Goal: Information Seeking & Learning: Learn about a topic

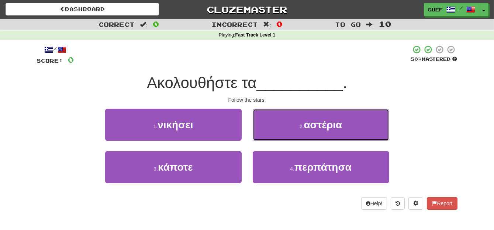
click at [348, 124] on button "2 . αστέρια" at bounding box center [321, 125] width 137 height 32
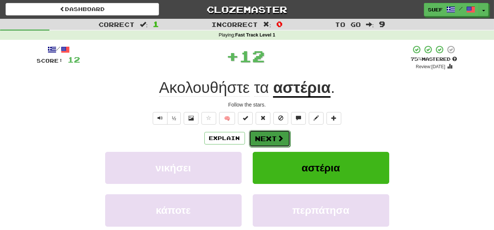
click at [275, 139] on button "Next" at bounding box center [269, 138] width 41 height 17
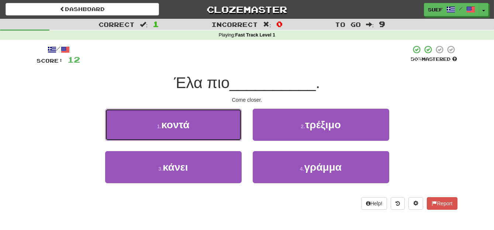
click at [211, 125] on button "1 . κοντά" at bounding box center [173, 125] width 137 height 32
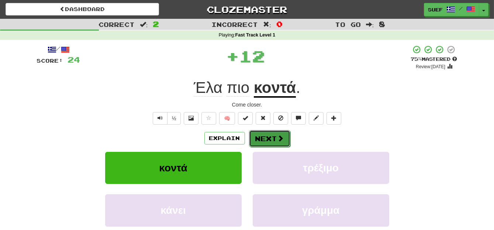
click at [273, 138] on button "Next" at bounding box center [269, 138] width 41 height 17
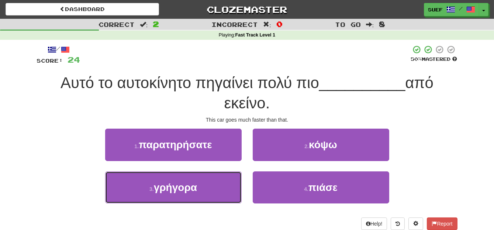
click at [211, 195] on button "3 . γρήγορα" at bounding box center [173, 188] width 137 height 32
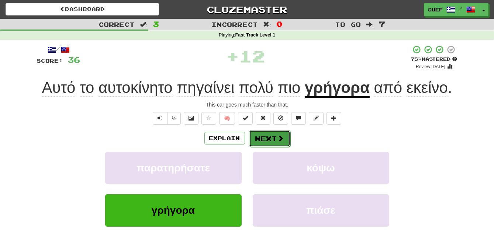
click at [278, 136] on span at bounding box center [281, 138] width 7 height 7
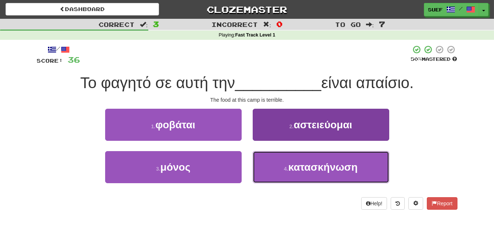
click at [359, 171] on button "4 . κατασκήνωση" at bounding box center [321, 167] width 137 height 32
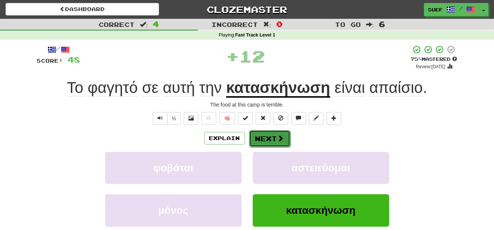
click at [279, 135] on span at bounding box center [281, 138] width 7 height 7
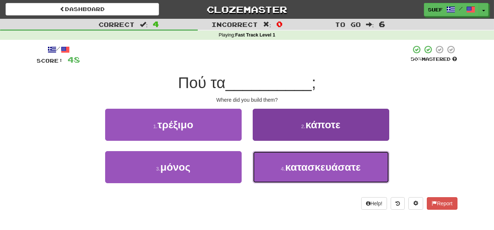
click at [361, 165] on span "κατασκευάσατε" at bounding box center [323, 167] width 76 height 11
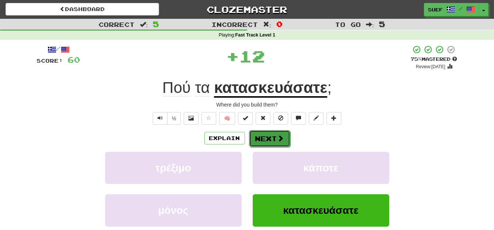
click at [278, 137] on span at bounding box center [281, 138] width 7 height 7
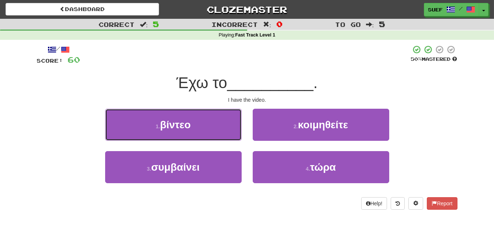
click at [217, 126] on button "1 . βίντεο" at bounding box center [173, 125] width 137 height 32
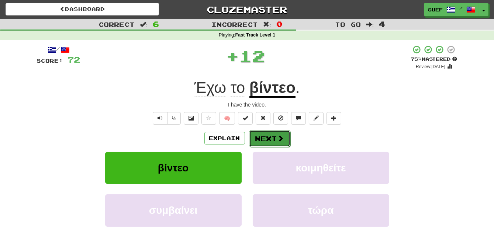
click at [280, 139] on span at bounding box center [281, 138] width 7 height 7
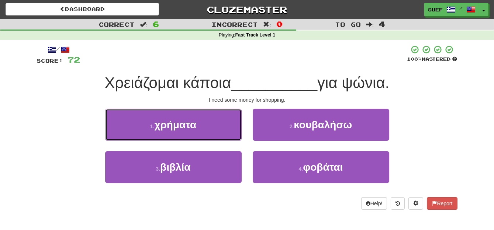
click at [204, 130] on button "1 . χρήματα" at bounding box center [173, 125] width 137 height 32
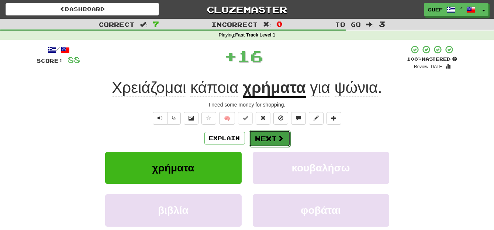
click at [278, 137] on span at bounding box center [281, 138] width 7 height 7
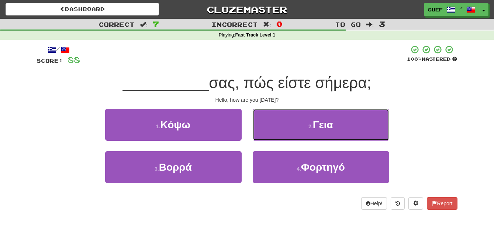
click at [340, 125] on button "2 . [GEOGRAPHIC_DATA]" at bounding box center [321, 125] width 137 height 32
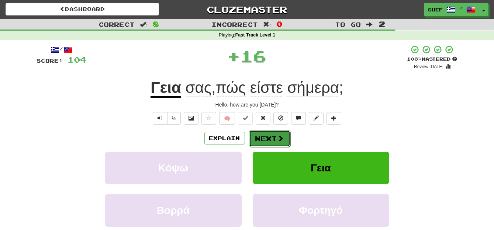
click at [279, 137] on span at bounding box center [281, 138] width 7 height 7
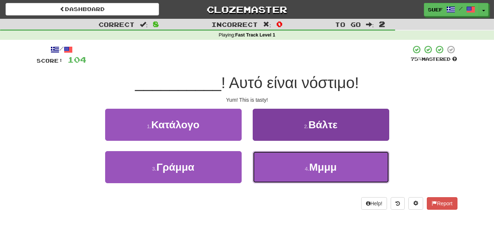
click at [339, 170] on button "4 . Μμμμ" at bounding box center [321, 167] width 137 height 32
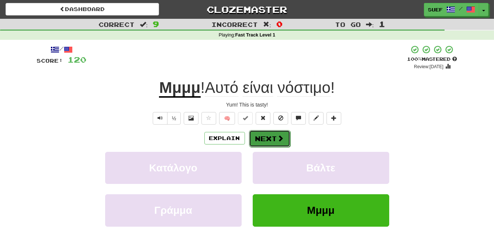
click at [279, 135] on span at bounding box center [281, 138] width 7 height 7
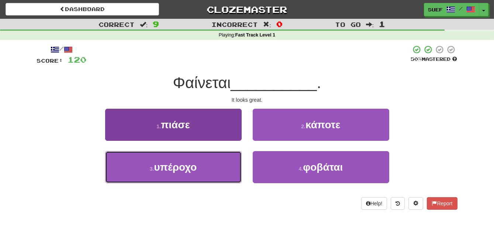
click at [213, 168] on button "3 . υπέροχο" at bounding box center [173, 167] width 137 height 32
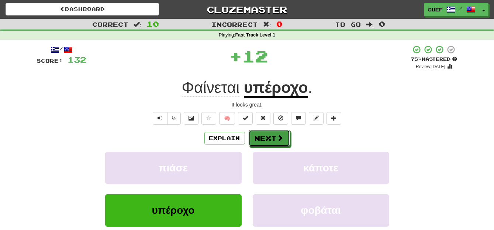
click at [273, 139] on button "Next" at bounding box center [269, 138] width 41 height 17
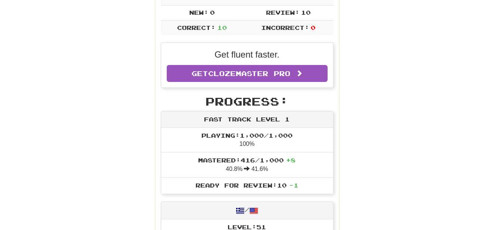
scroll to position [149, 0]
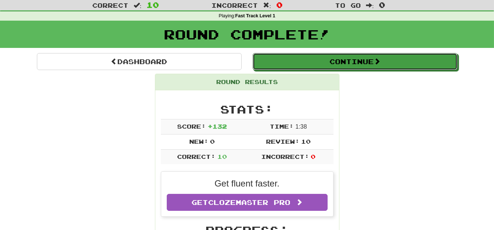
click at [380, 63] on span at bounding box center [377, 61] width 7 height 7
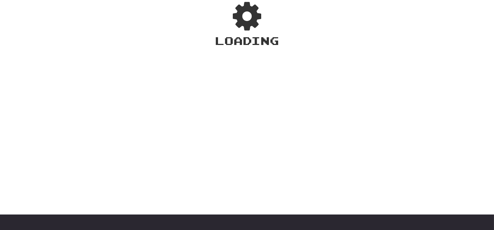
scroll to position [19, 0]
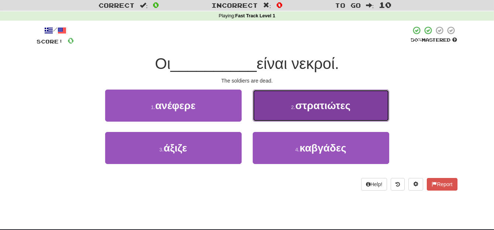
click at [350, 111] on button "2 . στρατιώτες" at bounding box center [321, 106] width 137 height 32
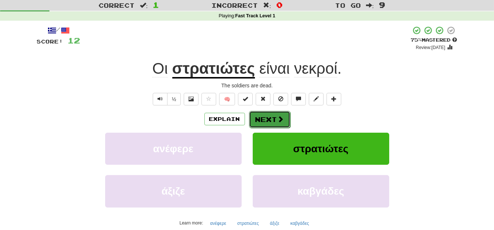
click at [279, 116] on span at bounding box center [281, 119] width 7 height 7
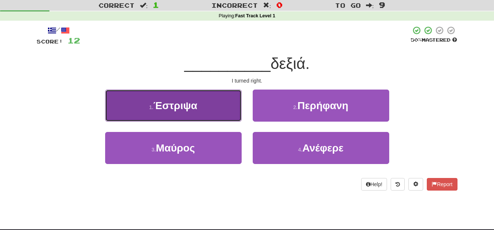
click at [201, 111] on button "1 . Έστριψα" at bounding box center [173, 106] width 137 height 32
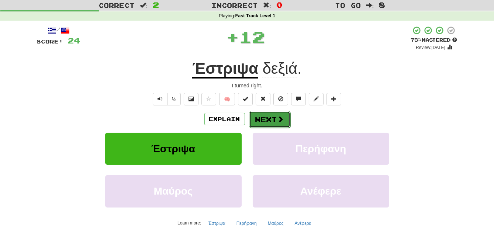
click at [281, 118] on span at bounding box center [281, 119] width 7 height 7
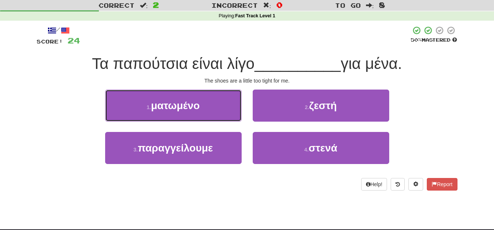
click at [211, 110] on button "1 . ματωμένο" at bounding box center [173, 106] width 137 height 32
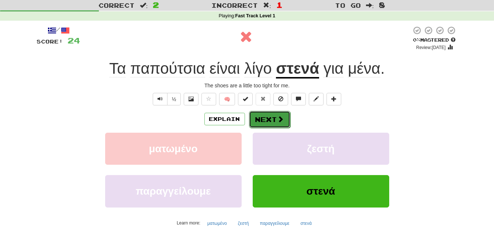
click at [268, 114] on button "Next" at bounding box center [269, 119] width 41 height 17
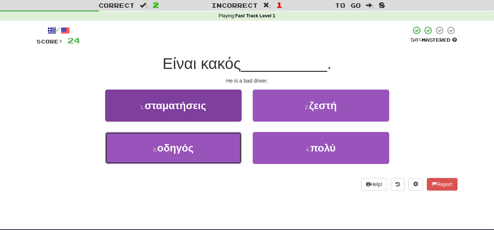
click at [211, 148] on button "3 . οδηγός" at bounding box center [173, 148] width 137 height 32
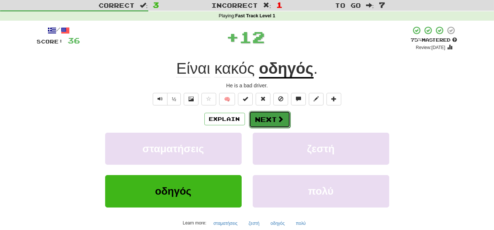
click at [275, 117] on button "Next" at bounding box center [269, 119] width 41 height 17
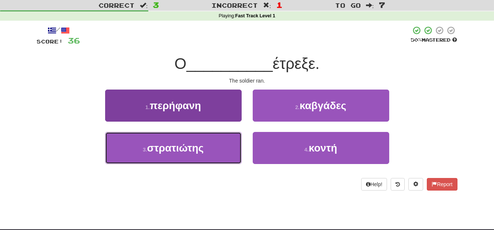
click at [202, 150] on span "στρατιώτης" at bounding box center [175, 147] width 57 height 11
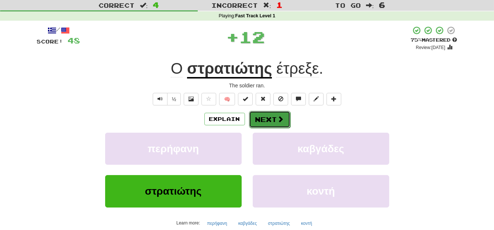
click at [272, 117] on button "Next" at bounding box center [269, 119] width 41 height 17
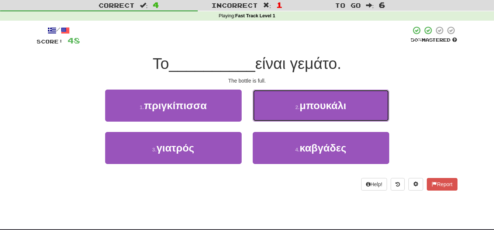
click at [344, 105] on span "μπουκάλι" at bounding box center [323, 105] width 46 height 11
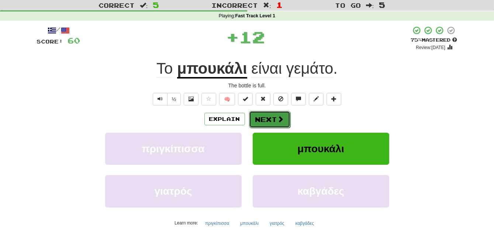
click at [278, 118] on span at bounding box center [281, 119] width 7 height 7
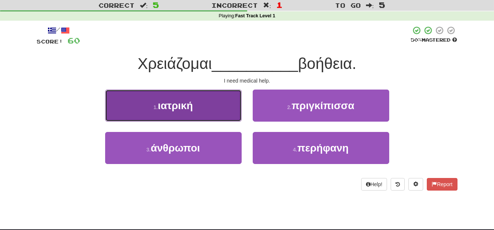
click at [213, 112] on button "1 . ιατρική" at bounding box center [173, 106] width 137 height 32
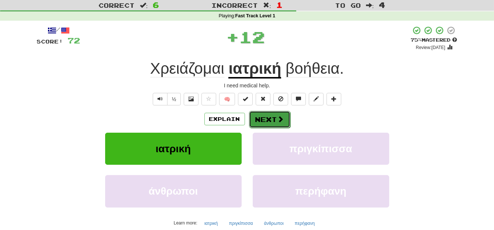
click at [278, 121] on span at bounding box center [281, 119] width 7 height 7
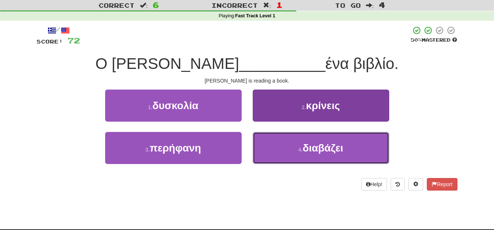
click at [325, 145] on span "διαβάζει" at bounding box center [323, 147] width 41 height 11
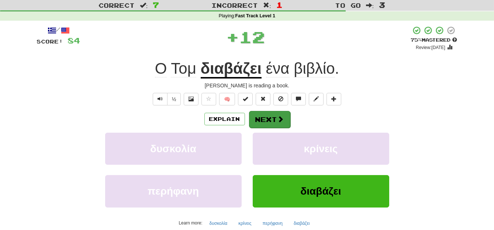
click at [278, 121] on span at bounding box center [281, 119] width 7 height 7
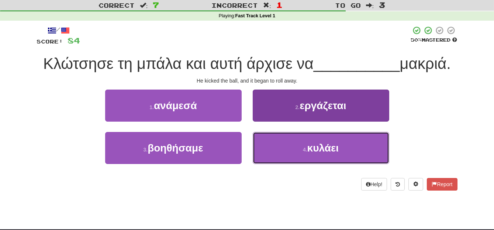
click at [339, 149] on span "κυλάει" at bounding box center [322, 147] width 31 height 11
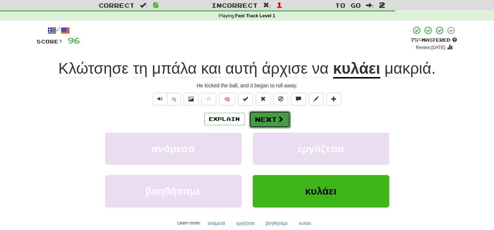
click at [278, 118] on span at bounding box center [281, 119] width 7 height 7
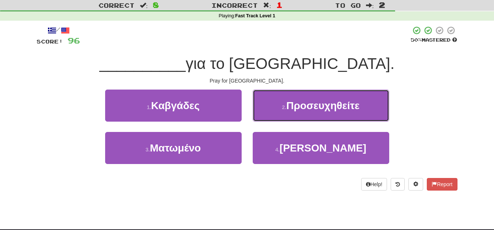
click at [355, 105] on span "Προσευχηθείτε" at bounding box center [322, 105] width 73 height 11
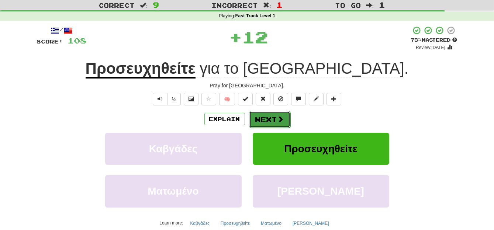
click at [274, 114] on button "Next" at bounding box center [269, 119] width 41 height 17
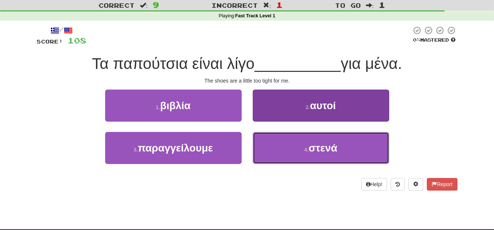
click at [339, 146] on button "4 . στενά" at bounding box center [321, 148] width 137 height 32
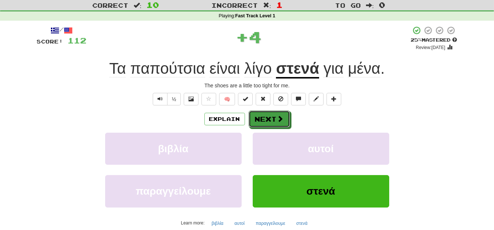
click at [280, 116] on span at bounding box center [280, 119] width 7 height 7
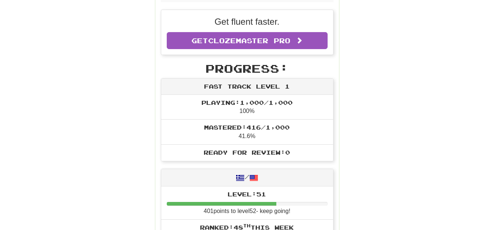
scroll to position [182, 0]
